Goal: Use online tool/utility: Utilize a website feature to perform a specific function

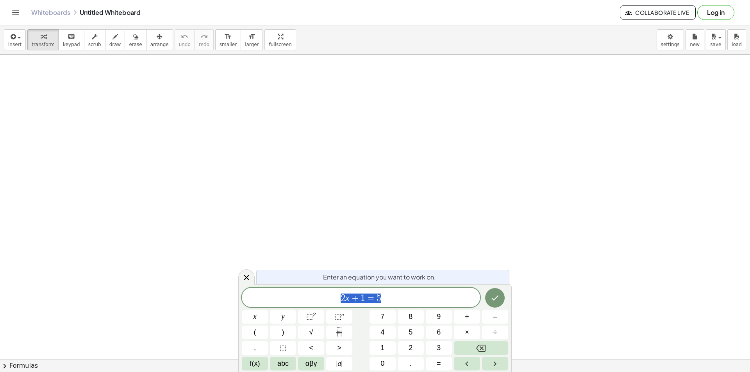
drag, startPoint x: 316, startPoint y: 139, endPoint x: 277, endPoint y: 162, distance: 44.8
drag, startPoint x: 276, startPoint y: 151, endPoint x: 259, endPoint y: 159, distance: 18.7
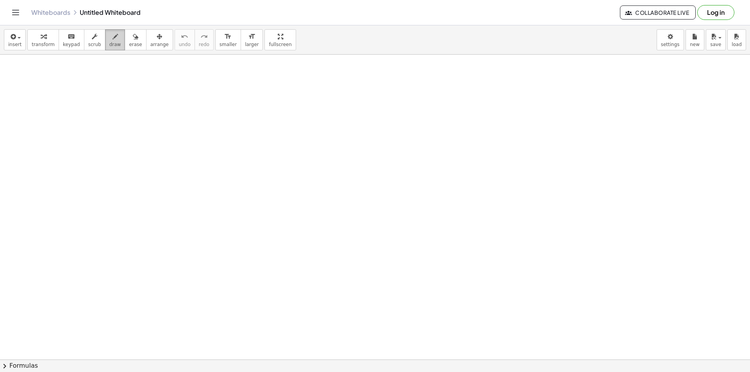
click at [109, 43] on span "draw" at bounding box center [115, 44] width 12 height 5
drag, startPoint x: 221, startPoint y: 141, endPoint x: 261, endPoint y: 141, distance: 39.8
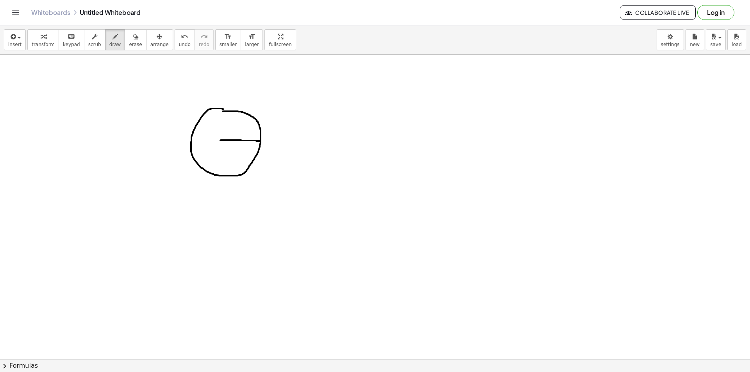
drag, startPoint x: 236, startPoint y: 129, endPoint x: 234, endPoint y: 134, distance: 5.9
drag, startPoint x: 222, startPoint y: 140, endPoint x: 191, endPoint y: 141, distance: 30.9
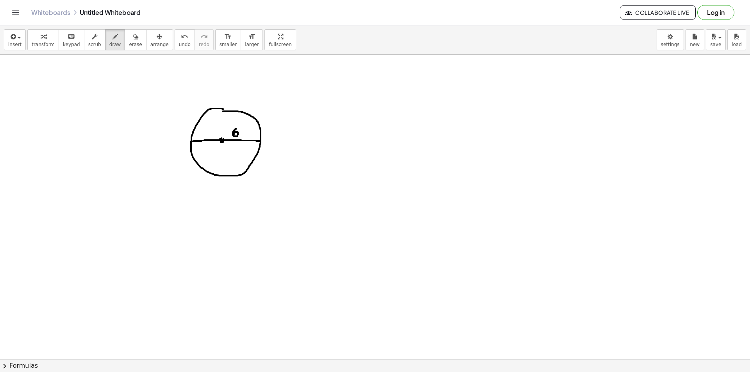
click at [129, 40] on div "button" at bounding box center [135, 36] width 13 height 9
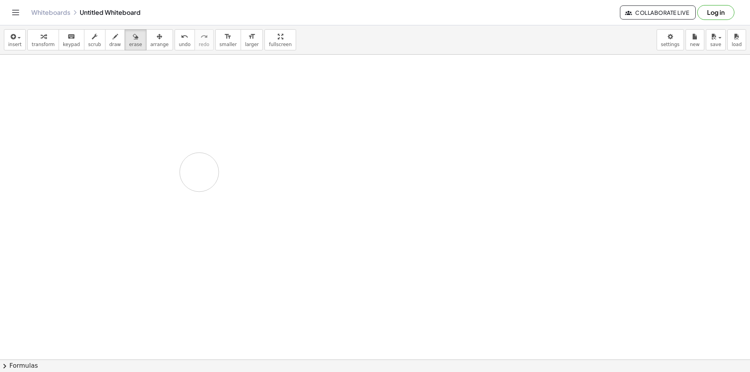
drag, startPoint x: 257, startPoint y: 116, endPoint x: 191, endPoint y: 159, distance: 78.9
click at [105, 38] on button "draw" at bounding box center [115, 39] width 20 height 21
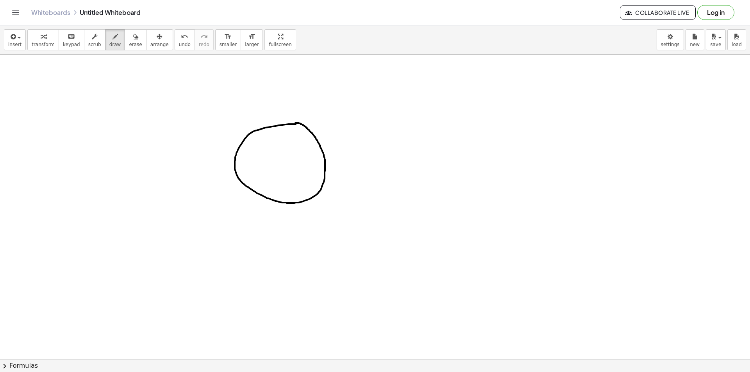
drag, startPoint x: 283, startPoint y: 162, endPoint x: 259, endPoint y: 155, distance: 25.2
drag, startPoint x: 282, startPoint y: 161, endPoint x: 322, endPoint y: 175, distance: 42.8
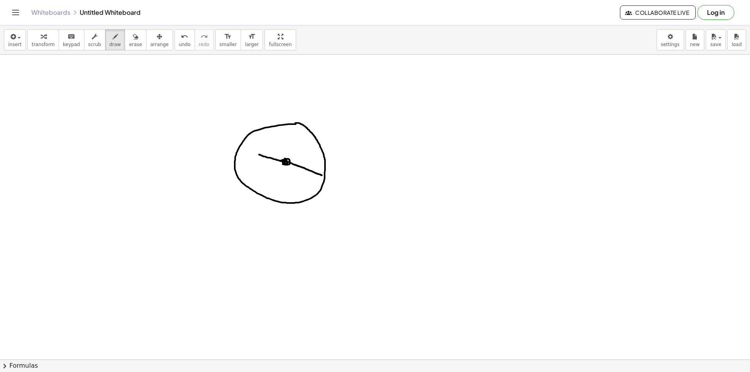
drag, startPoint x: 280, startPoint y: 161, endPoint x: 284, endPoint y: 161, distance: 3.9
click at [129, 42] on span "erase" at bounding box center [135, 44] width 13 height 5
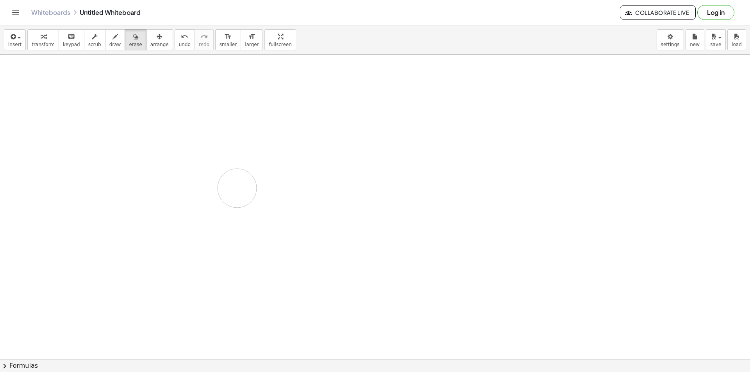
drag, startPoint x: 310, startPoint y: 128, endPoint x: 142, endPoint y: 77, distance: 175.5
click at [109, 47] on span "draw" at bounding box center [115, 44] width 12 height 5
